Goal: Task Accomplishment & Management: Manage account settings

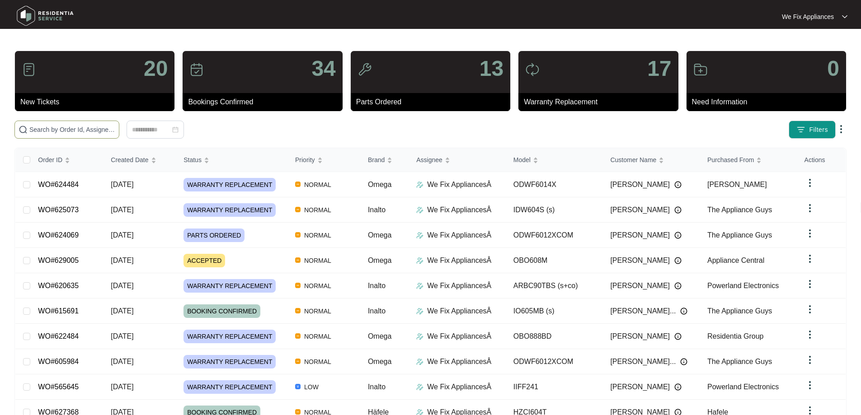
paste input "625981"
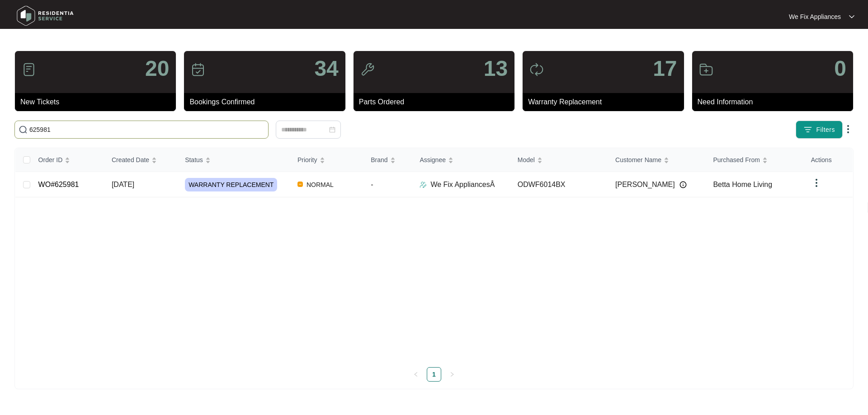
type input "625981"
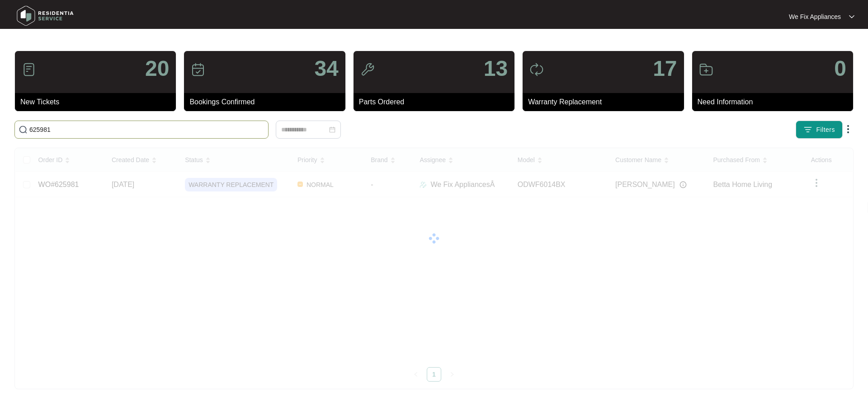
drag, startPoint x: 56, startPoint y: 133, endPoint x: 0, endPoint y: 130, distance: 56.6
click at [0, 130] on main "20 New Tickets 34 Bookings Confirmed 13 Parts Ordered 17 Warranty Replacement 0…" at bounding box center [434, 207] width 868 height 415
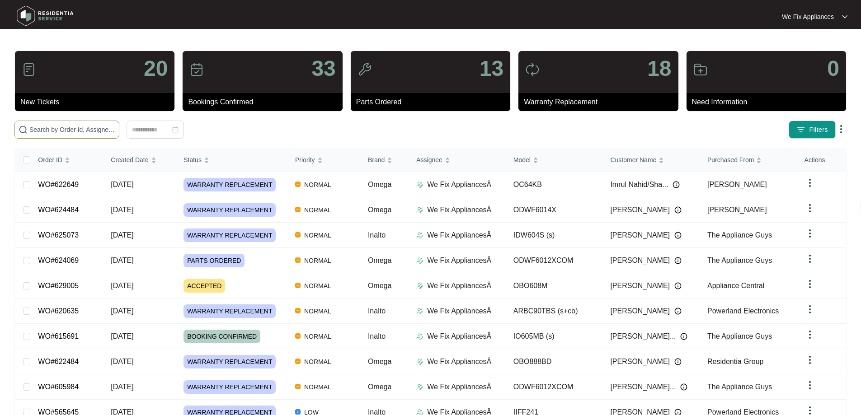
paste input "625981"
type input "625981"
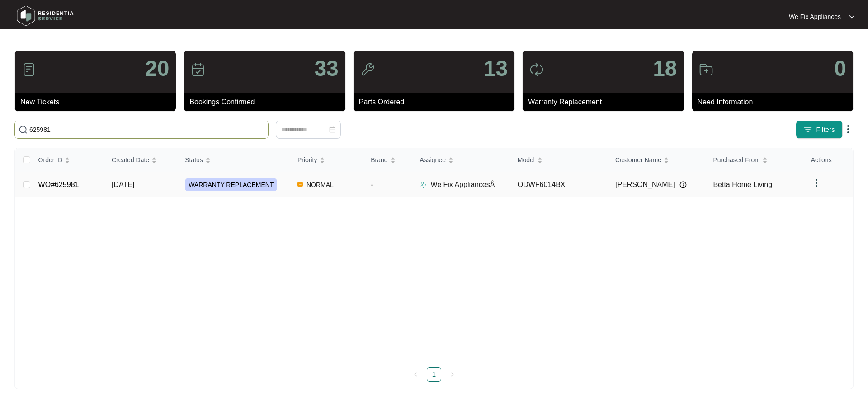
click at [59, 184] on link "WO#625981" at bounding box center [58, 185] width 41 height 8
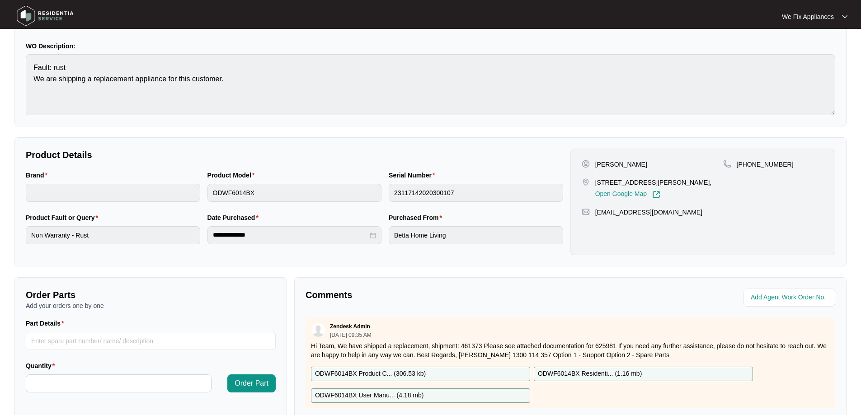
scroll to position [184, 0]
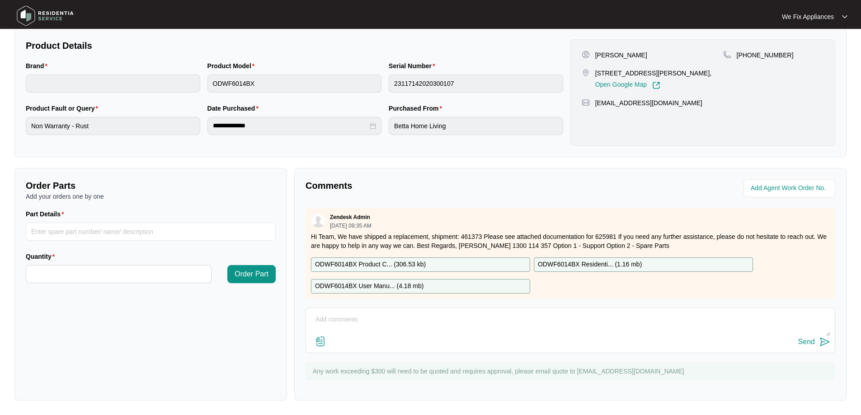
click at [363, 316] on textarea at bounding box center [571, 325] width 520 height 24
drag, startPoint x: 428, startPoint y: 319, endPoint x: 848, endPoint y: 348, distance: 420.4
click at [848, 348] on div "Comments Zendesk Admin [DATE] 09:35 AM Hi Team, We have shipped a replacement, …" at bounding box center [571, 284] width 560 height 233
type textarea "Hi guys, customer was not home [DATE] at 10.50am, we called them they asked us …"
click at [817, 337] on button "Send" at bounding box center [814, 342] width 32 height 12
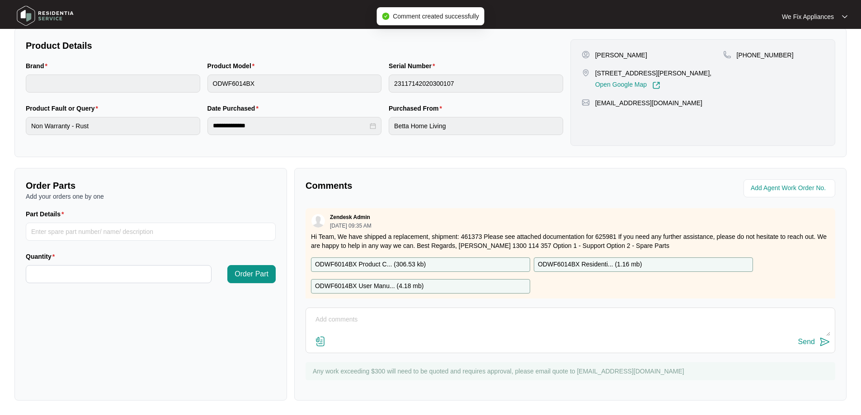
click at [46, 8] on img at bounding box center [45, 15] width 63 height 27
